Goal: Find specific page/section: Find specific page/section

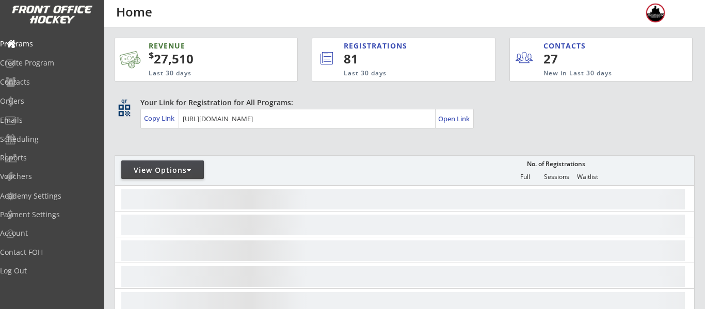
select select ""Upcoming Programs""
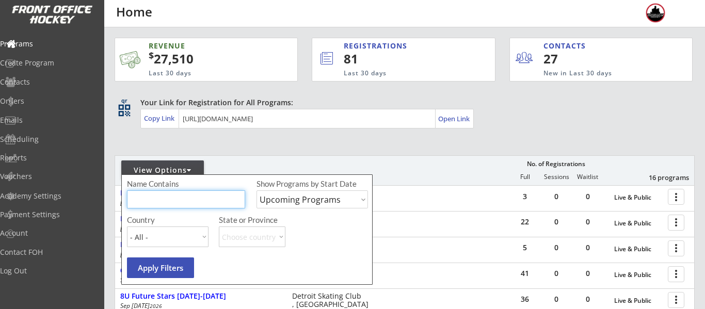
click at [179, 206] on input "input" at bounding box center [186, 199] width 118 height 18
type input "high school"
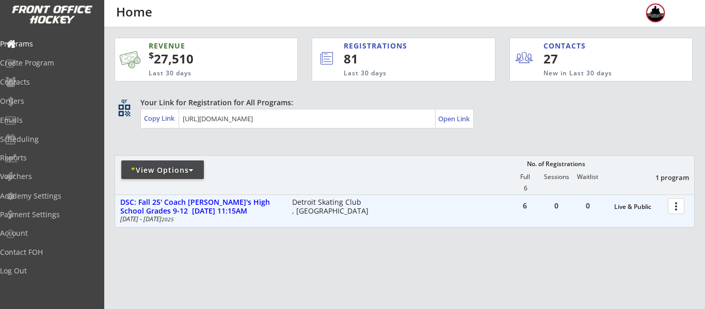
click at [666, 212] on div "more_vert" at bounding box center [677, 206] width 22 height 21
click at [673, 210] on div at bounding box center [678, 206] width 18 height 18
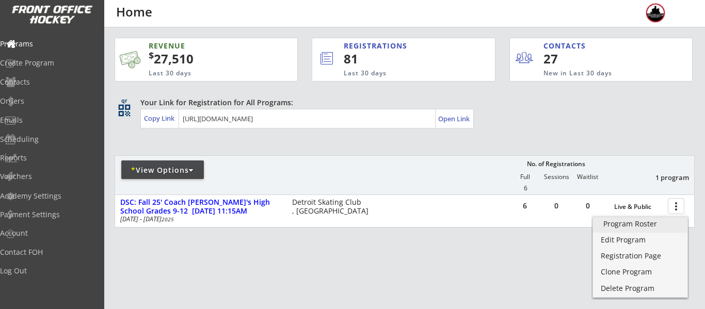
click at [640, 220] on div "Program Roster" at bounding box center [640, 223] width 74 height 7
